Goal: Submit feedback/report problem

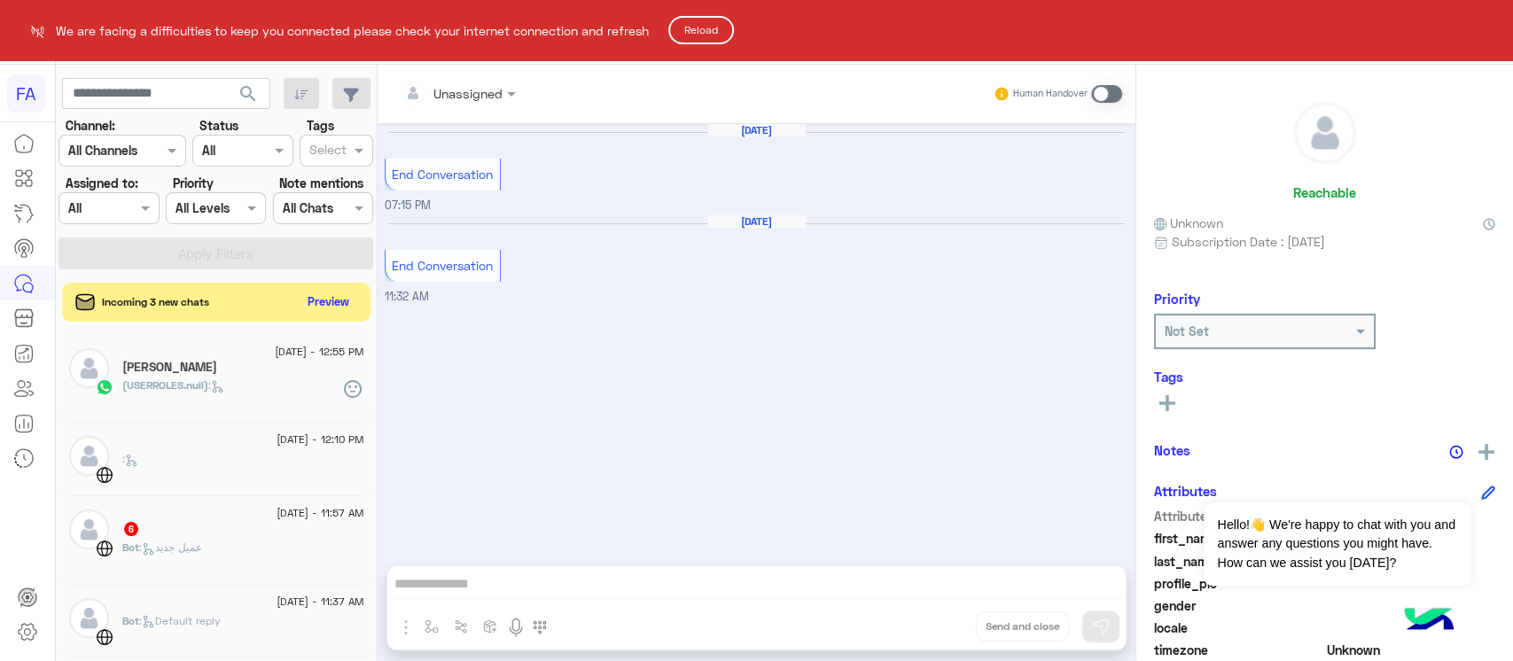
click at [319, 300] on html "FA We are facing a difficulties to keep you connected please check your interne…" at bounding box center [756, 330] width 1513 height 661
